Goal: Information Seeking & Learning: Learn about a topic

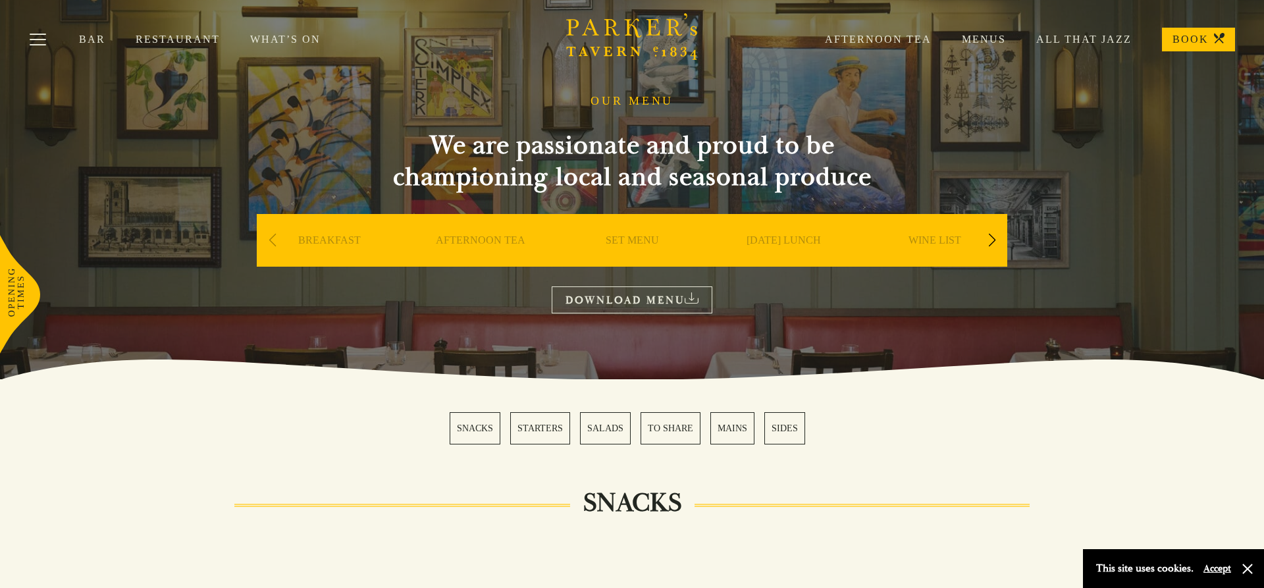
scroll to position [14, 0]
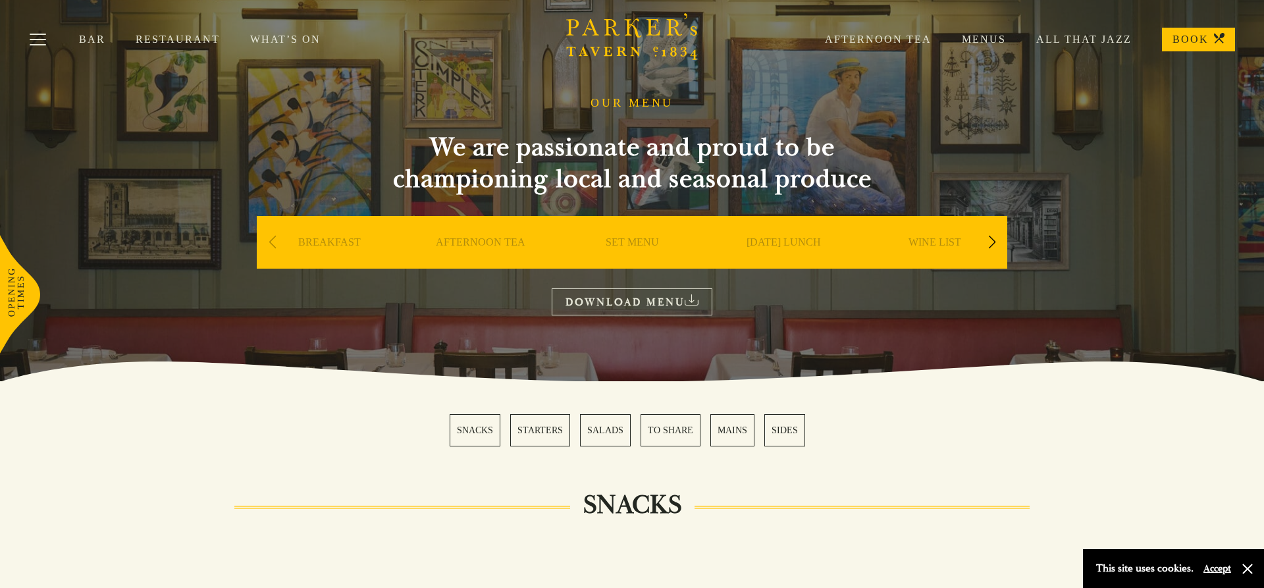
click at [732, 432] on link "MAINS" at bounding box center [732, 430] width 44 height 32
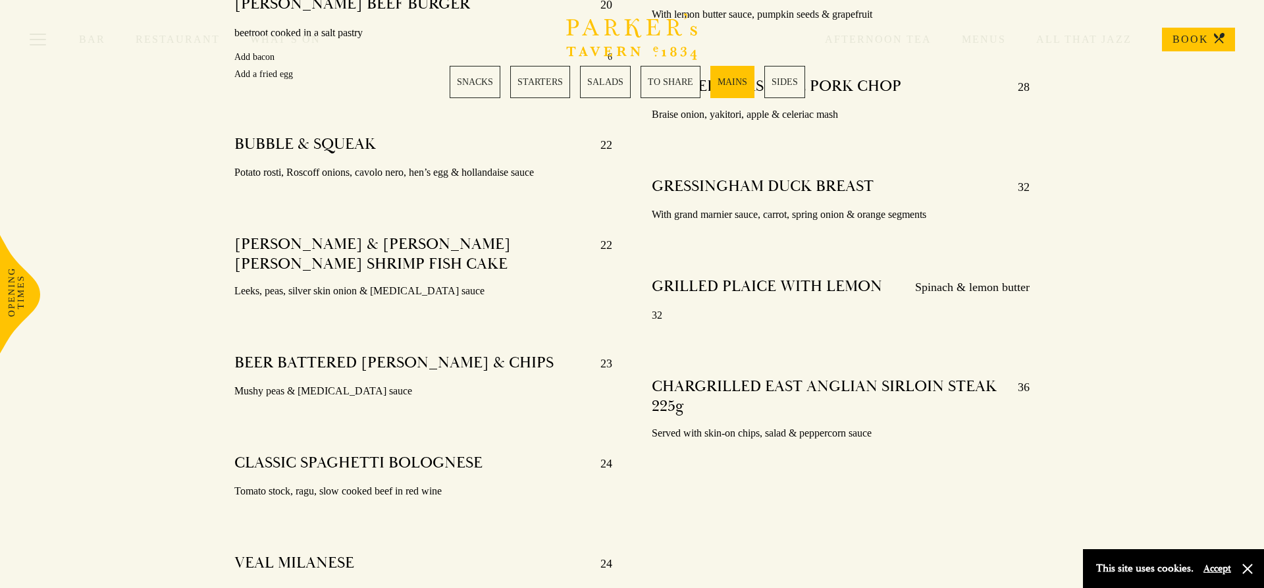
scroll to position [2519, 0]
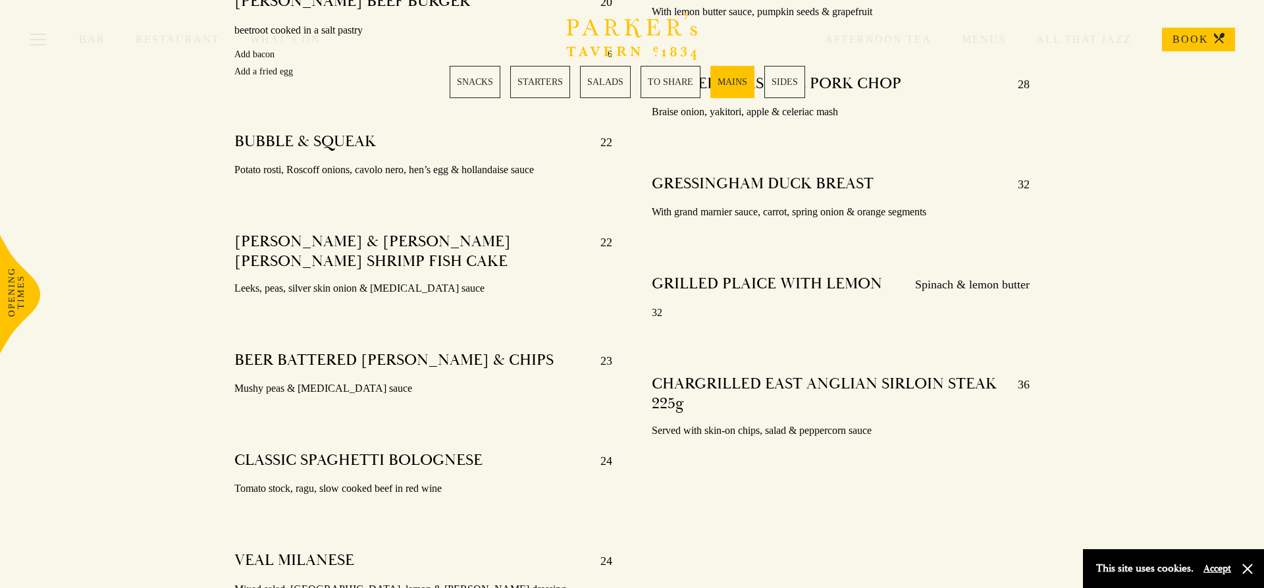
click at [1223, 568] on button "Accept" at bounding box center [1218, 568] width 28 height 13
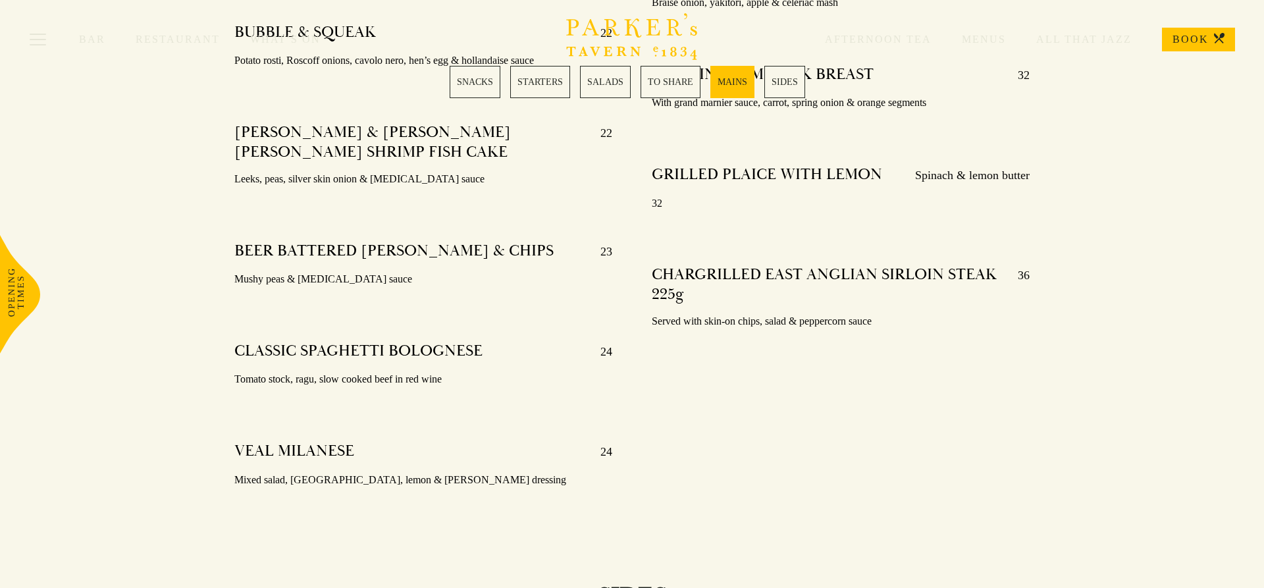
scroll to position [0, 0]
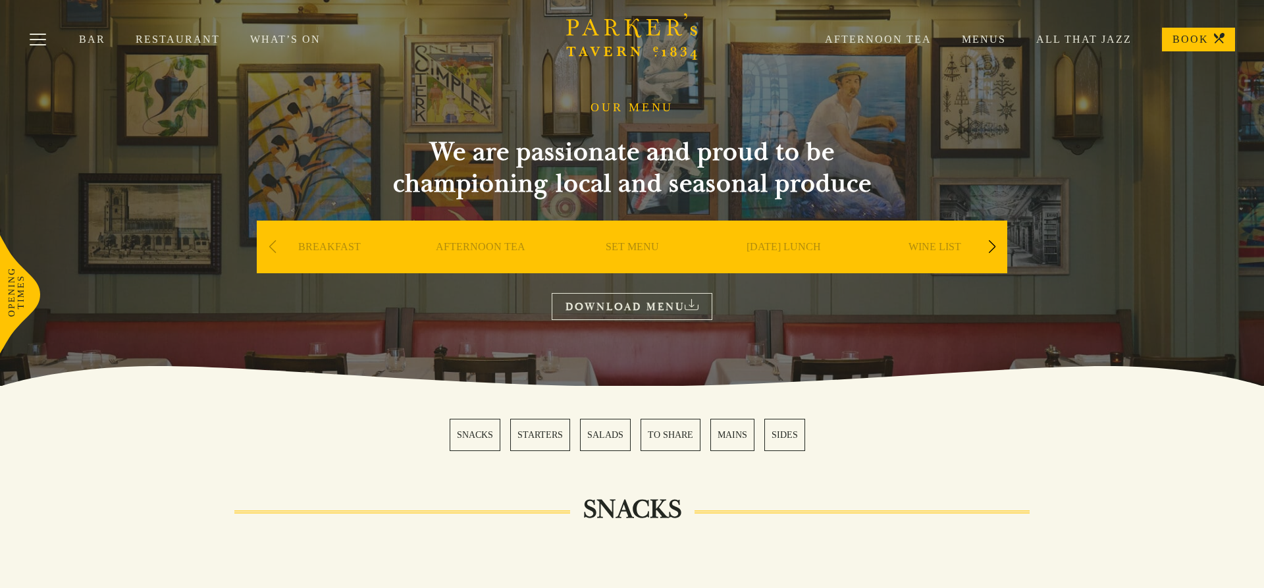
click at [624, 244] on link "SET MENU" at bounding box center [632, 266] width 53 height 53
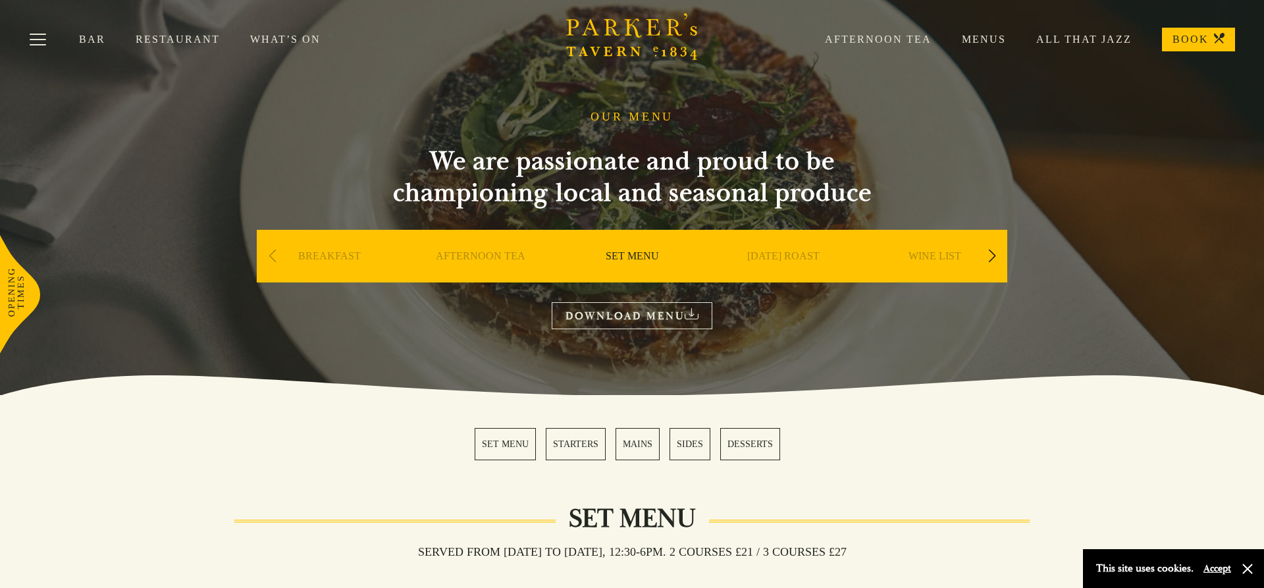
click at [265, 255] on div "Previous slide" at bounding box center [272, 256] width 18 height 29
click at [992, 255] on div "Next slide" at bounding box center [992, 256] width 18 height 29
click at [930, 255] on link "A LA CARTE" at bounding box center [935, 276] width 61 height 53
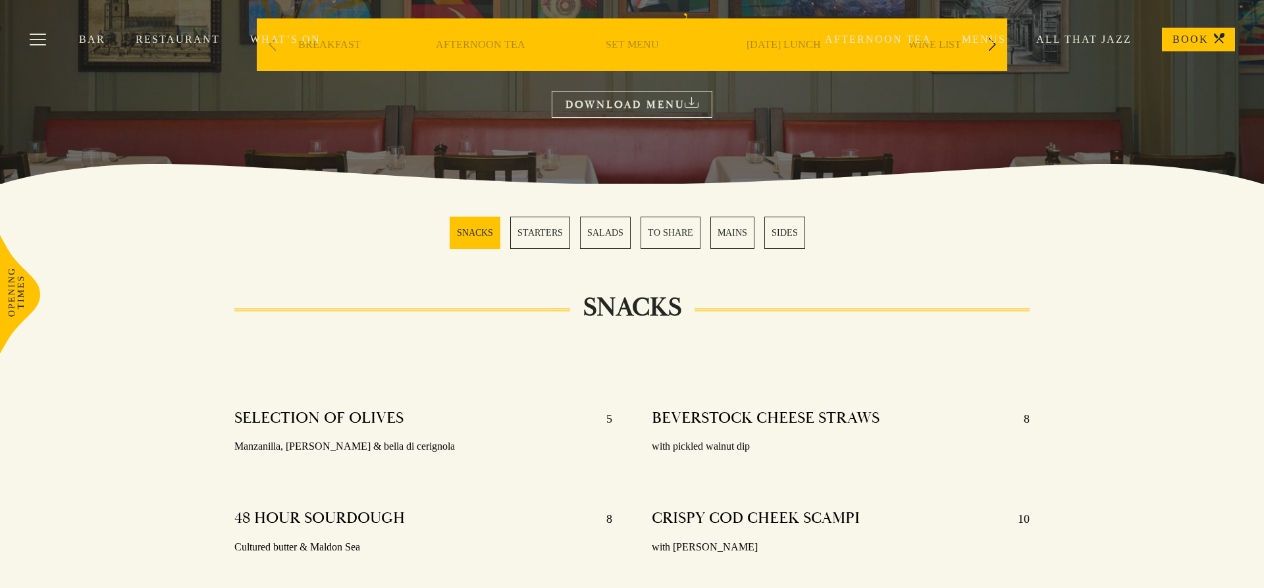
click at [600, 234] on link "SALADS" at bounding box center [605, 233] width 51 height 32
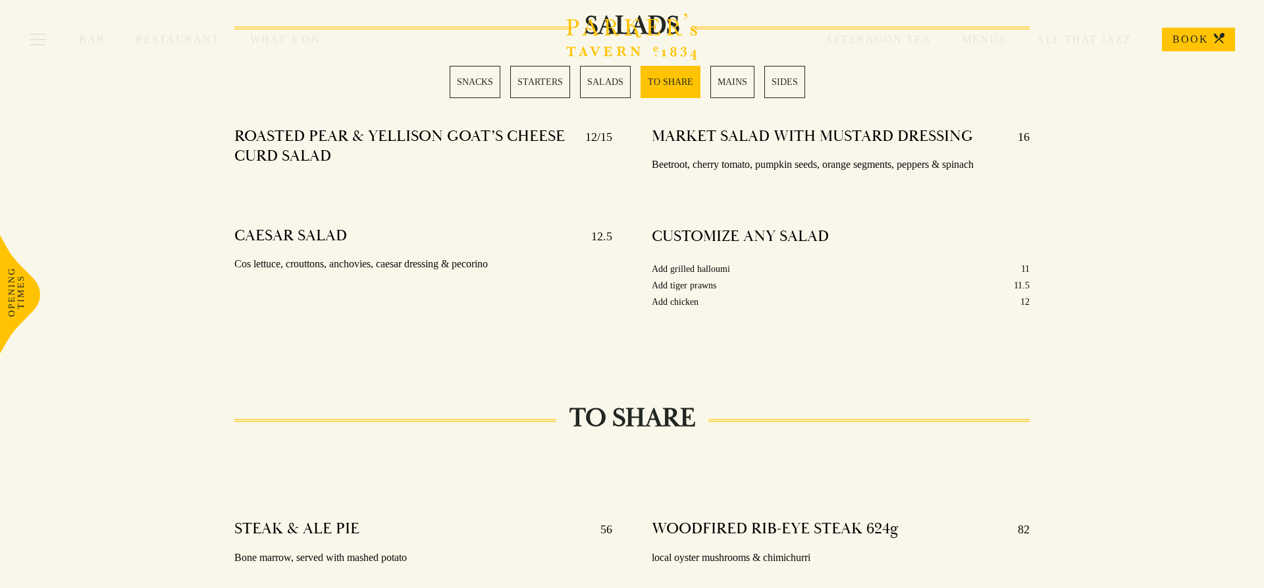
scroll to position [1634, 0]
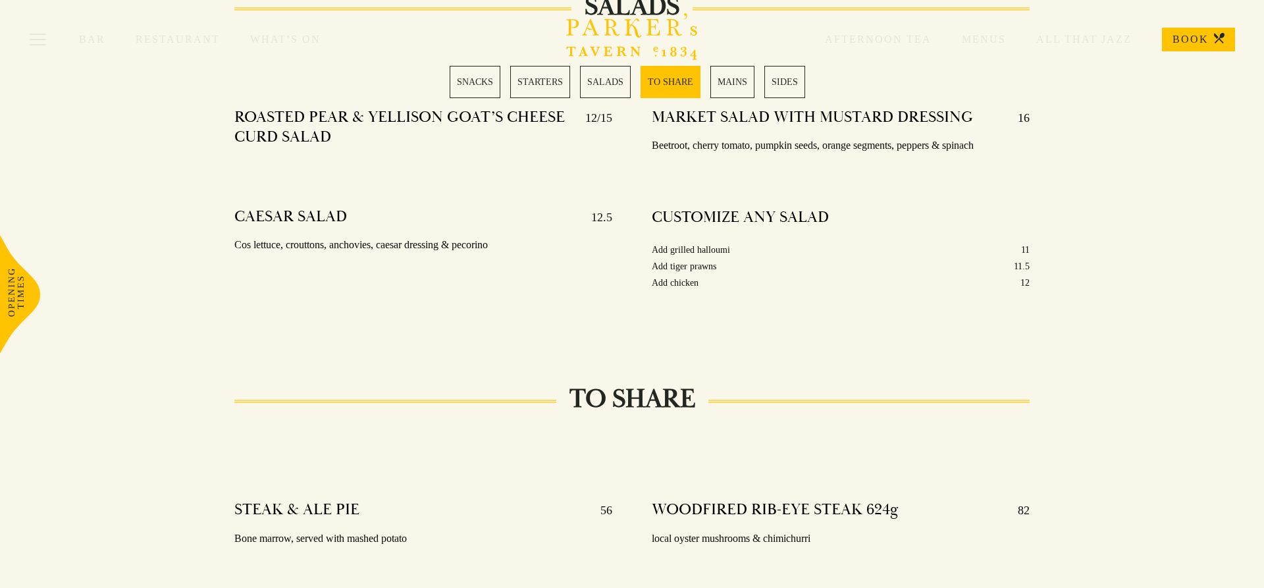
click at [540, 83] on link "STARTERS" at bounding box center [540, 82] width 60 height 32
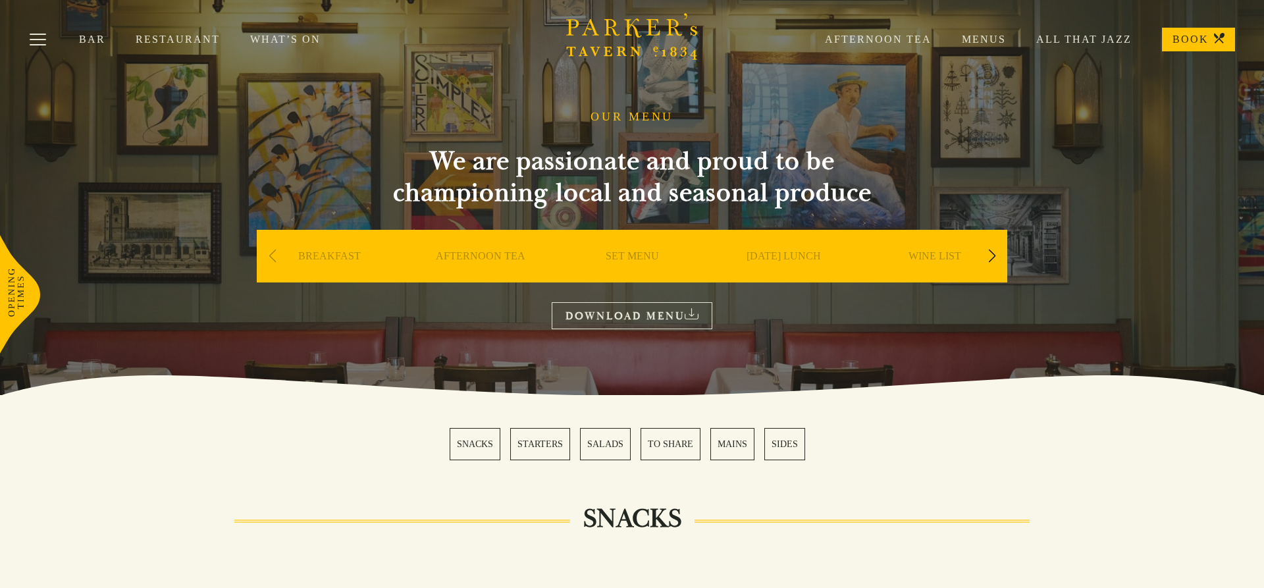
click at [992, 258] on div "Next slide" at bounding box center [992, 256] width 18 height 29
click at [271, 254] on div "Previous slide" at bounding box center [272, 256] width 18 height 29
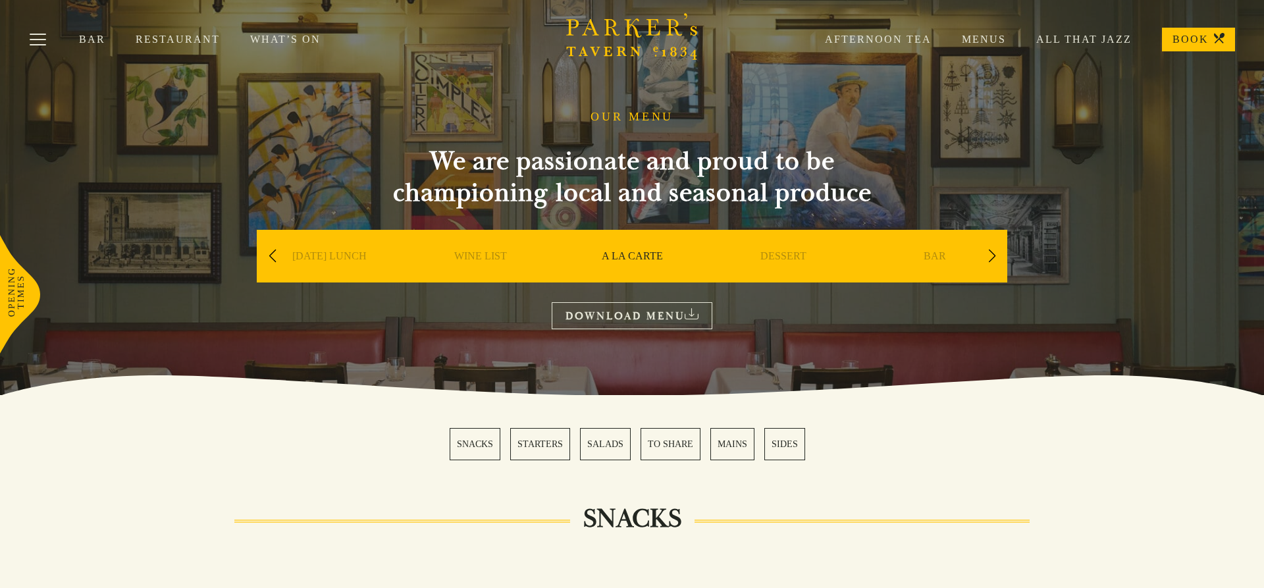
click at [271, 254] on div "Previous slide" at bounding box center [272, 256] width 18 height 29
click at [271, 255] on div "Previous slide" at bounding box center [272, 256] width 18 height 29
click at [469, 254] on link "SET MENU" at bounding box center [480, 276] width 53 height 53
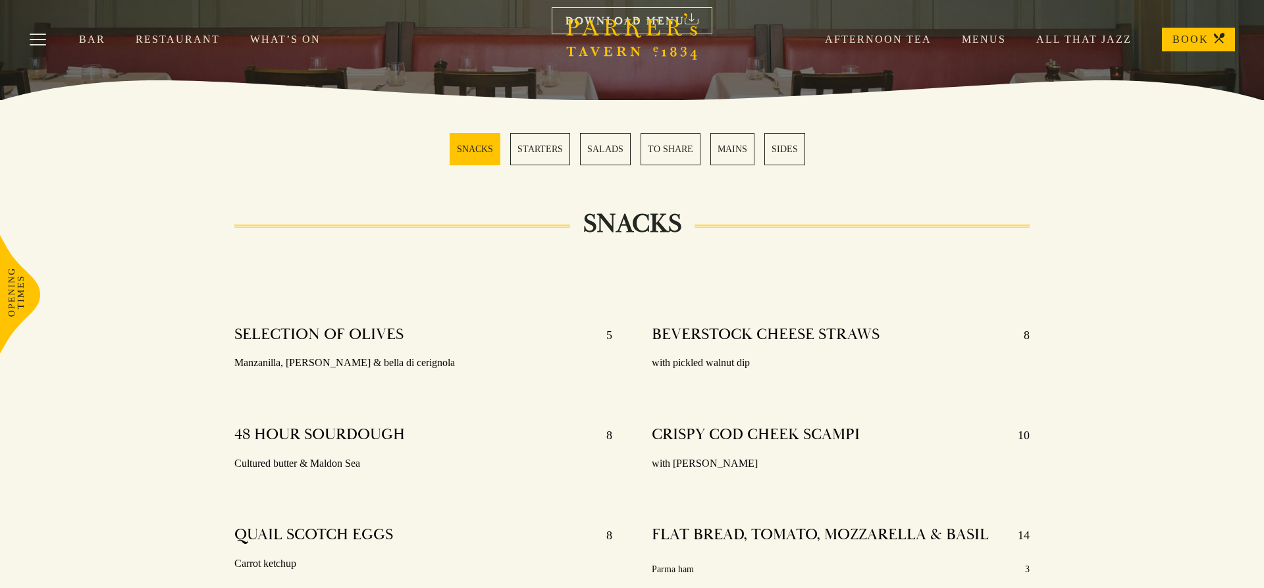
click at [537, 151] on link "STARTERS" at bounding box center [540, 149] width 60 height 32
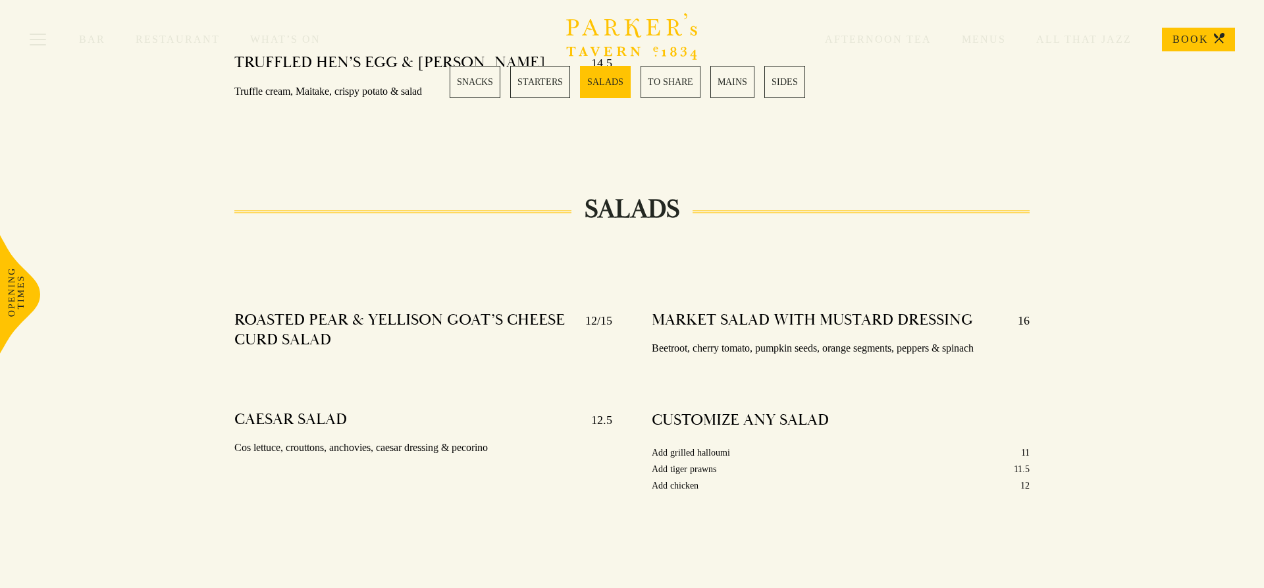
scroll to position [1439, 0]
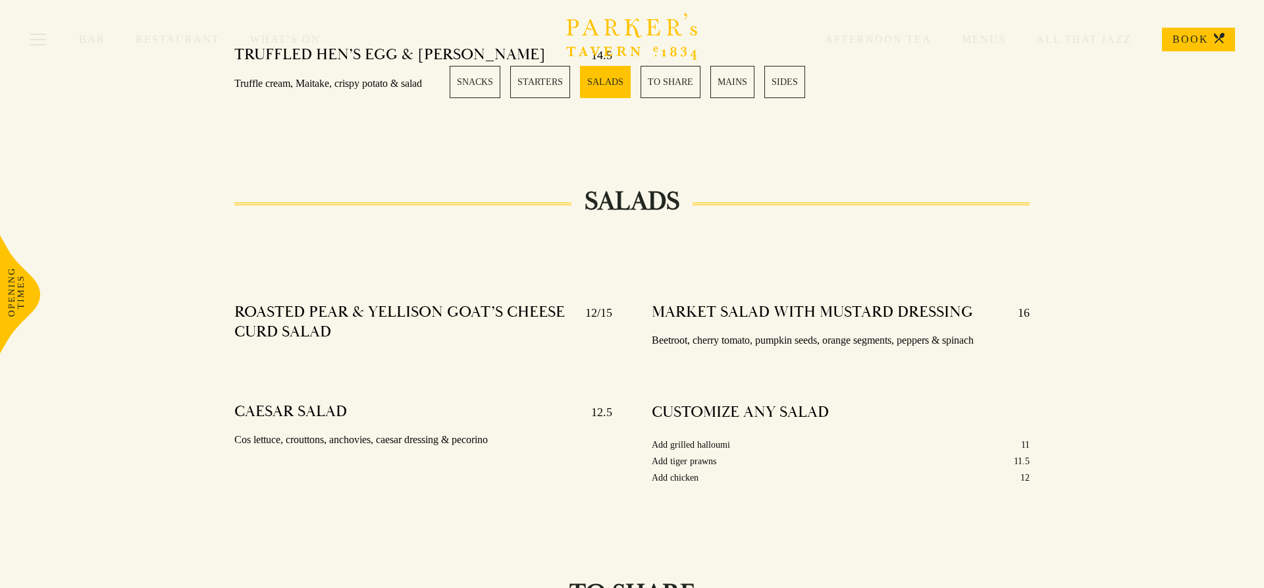
click at [554, 86] on link "STARTERS" at bounding box center [540, 82] width 60 height 32
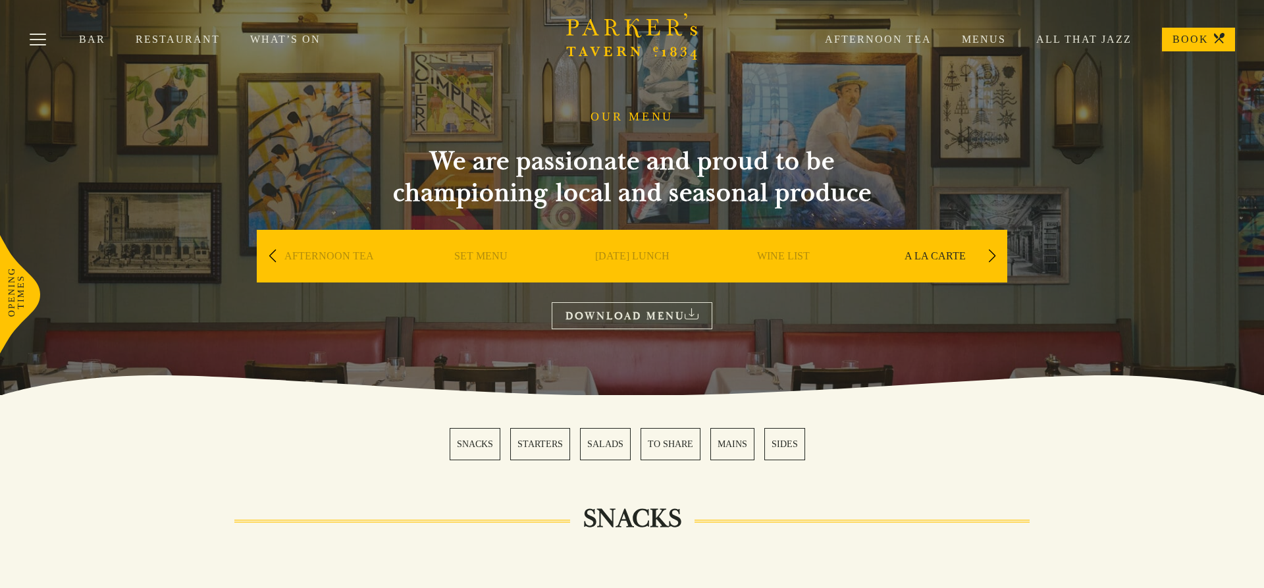
scroll to position [0, 0]
click at [494, 254] on link "SET MENU" at bounding box center [480, 276] width 53 height 53
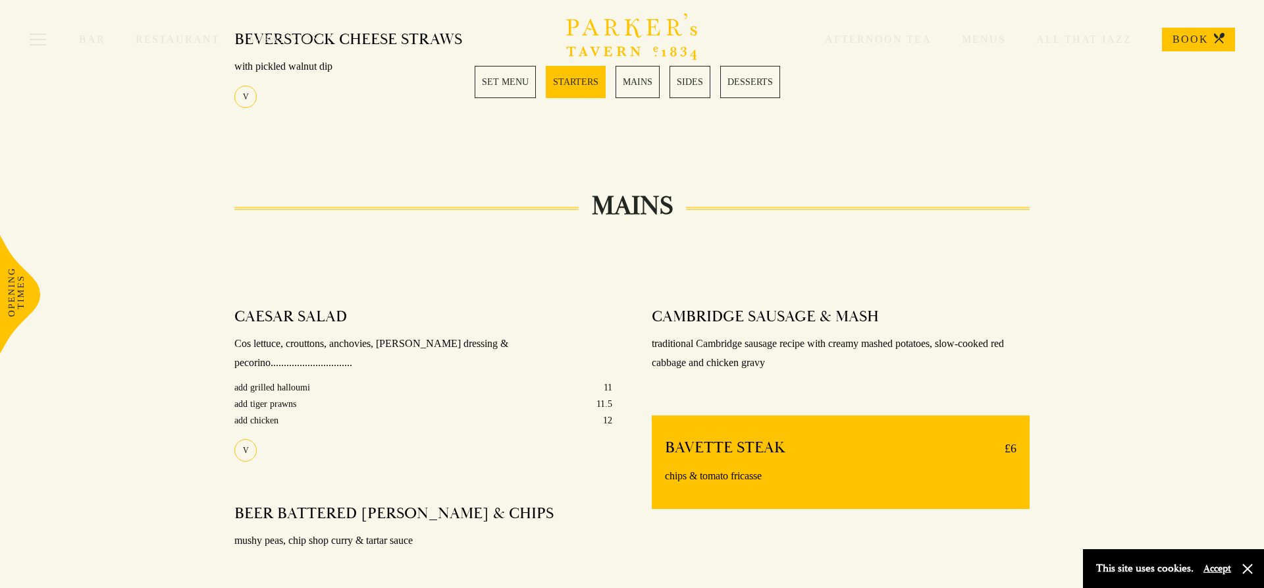
scroll to position [830, 0]
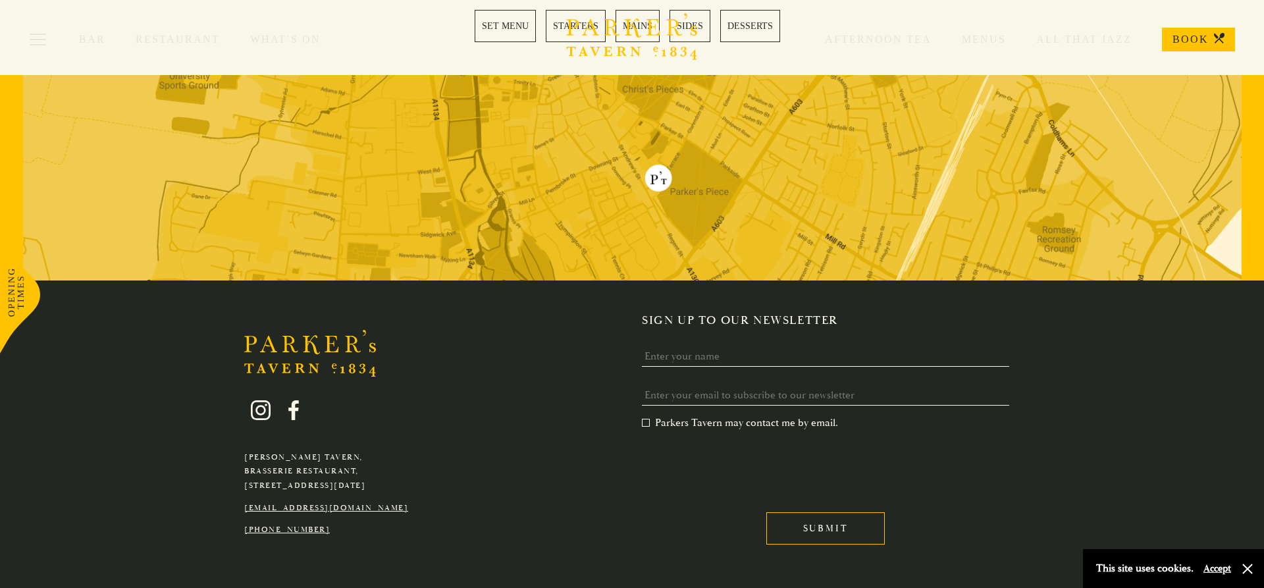
scroll to position [2135, 0]
